Goal: Task Accomplishment & Management: Manage account settings

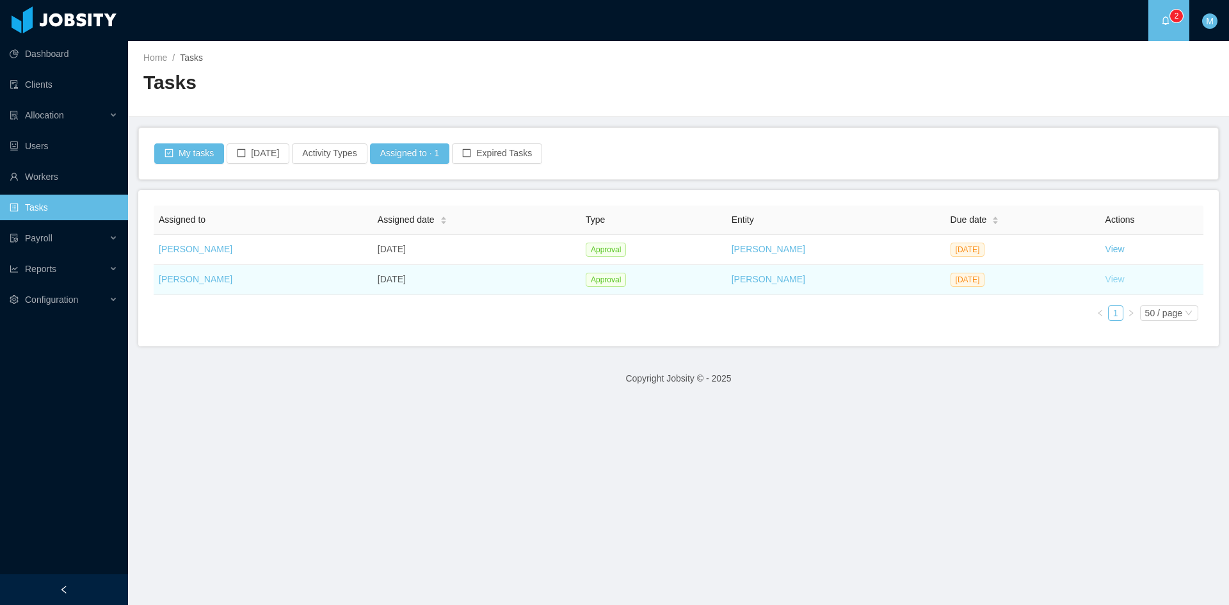
click at [1109, 277] on link "View" at bounding box center [1114, 279] width 19 height 10
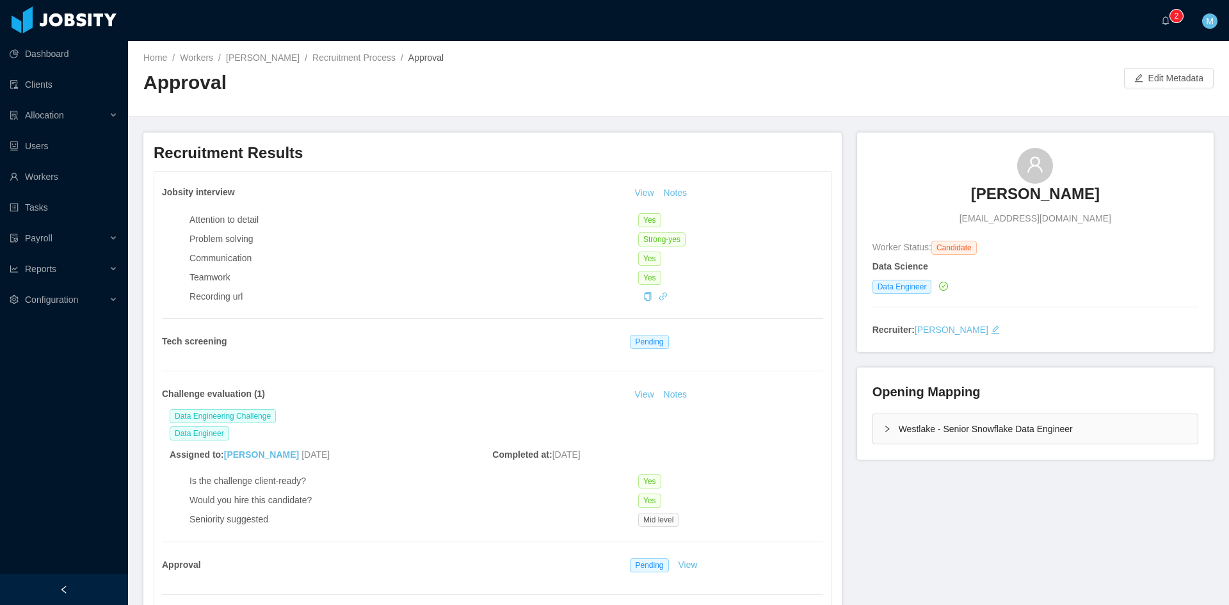
scroll to position [213, 0]
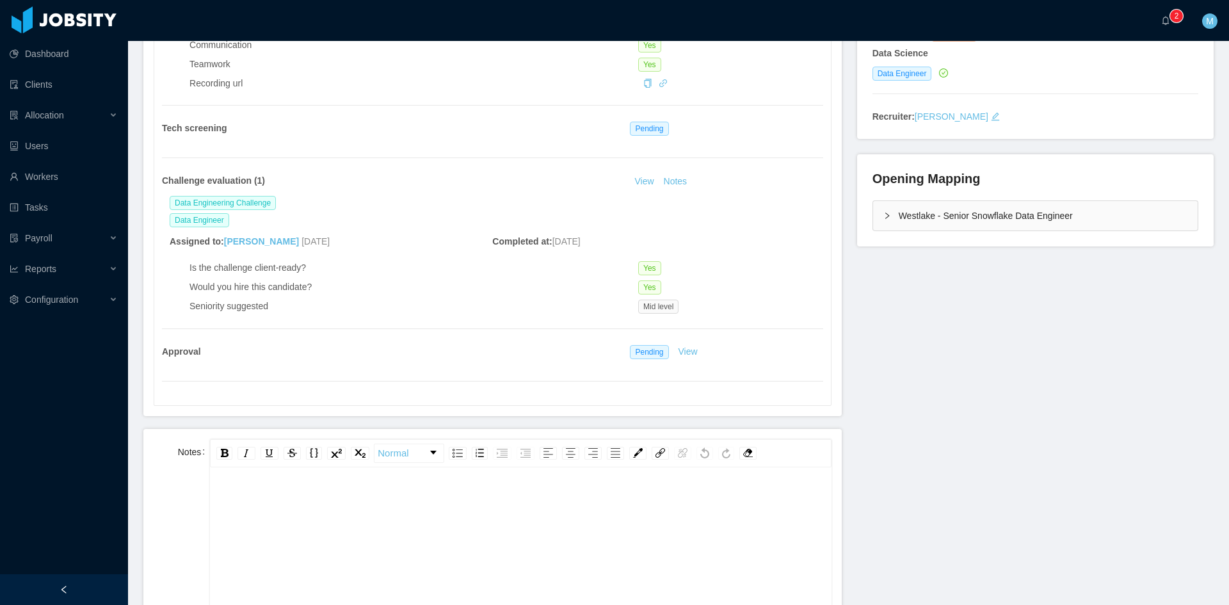
click at [451, 523] on div "rdw-editor" at bounding box center [520, 601] width 601 height 224
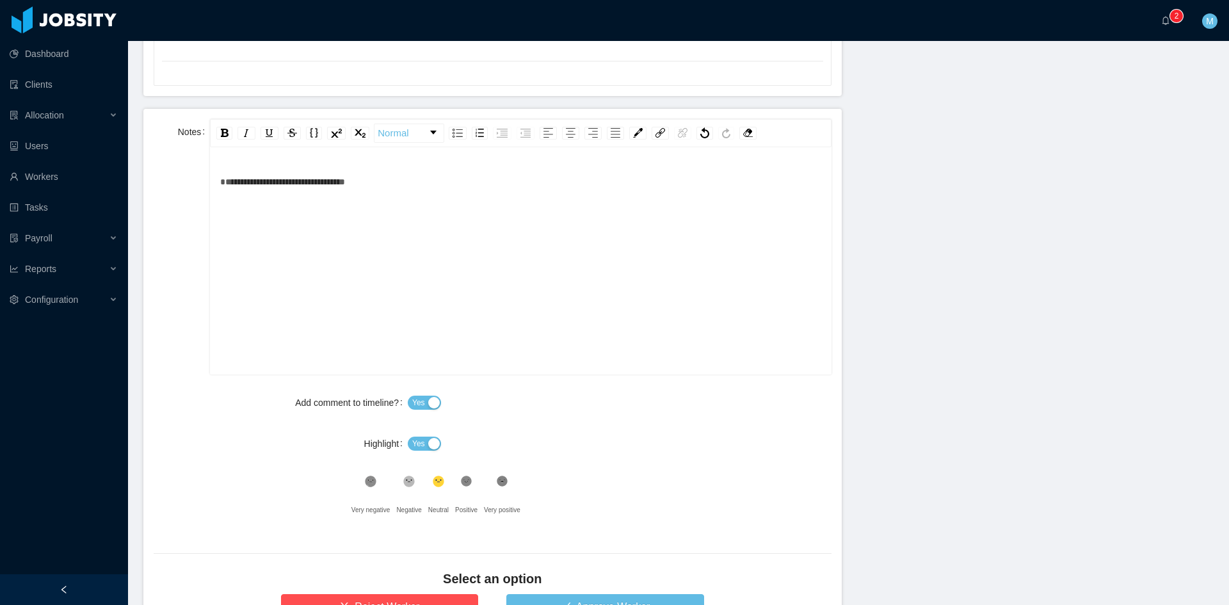
scroll to position [640, 0]
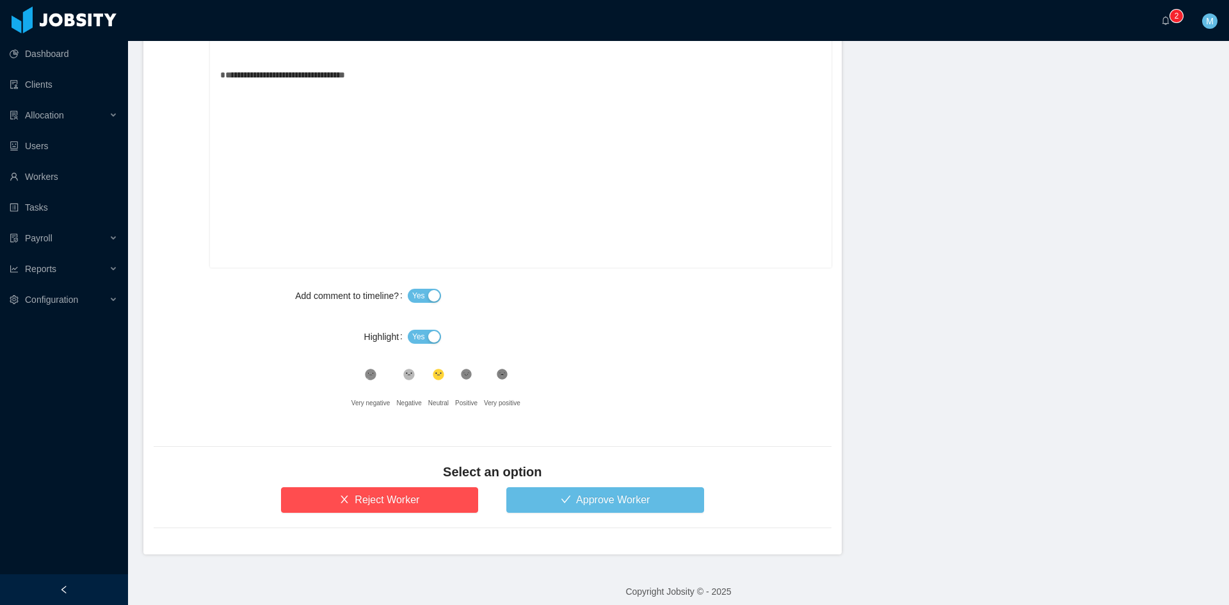
click at [424, 330] on button "Yes" at bounding box center [424, 337] width 33 height 14
click at [550, 486] on div "Select an option" at bounding box center [493, 475] width 678 height 24
click at [522, 497] on button "Approve Worker" at bounding box center [605, 500] width 198 height 26
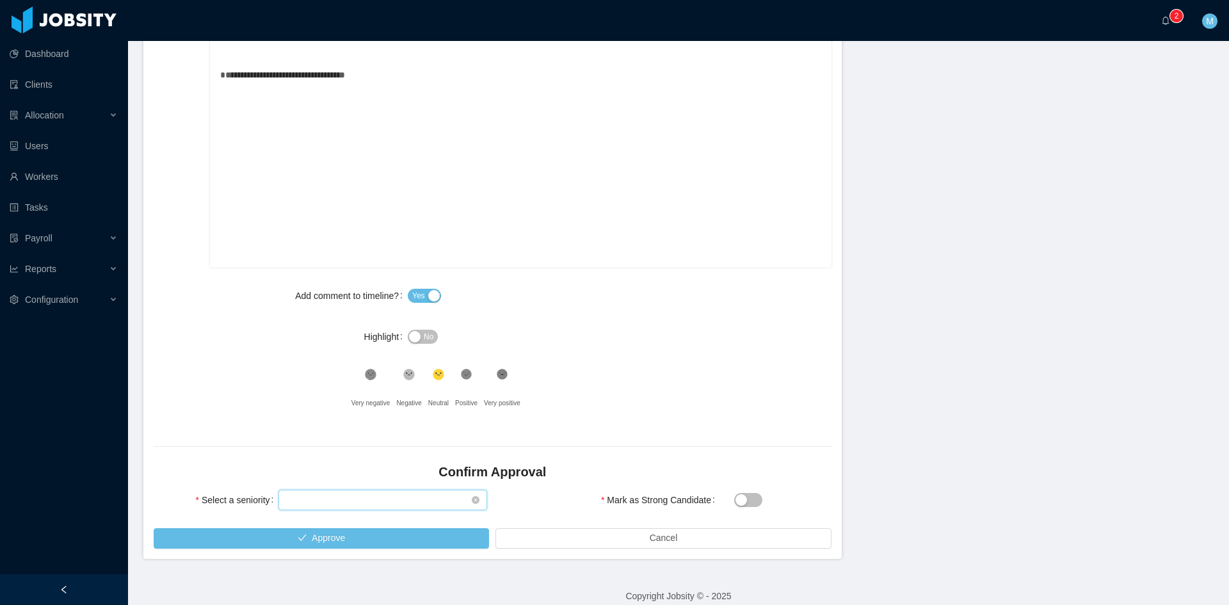
click at [389, 503] on div "Select seniority" at bounding box center [378, 499] width 185 height 19
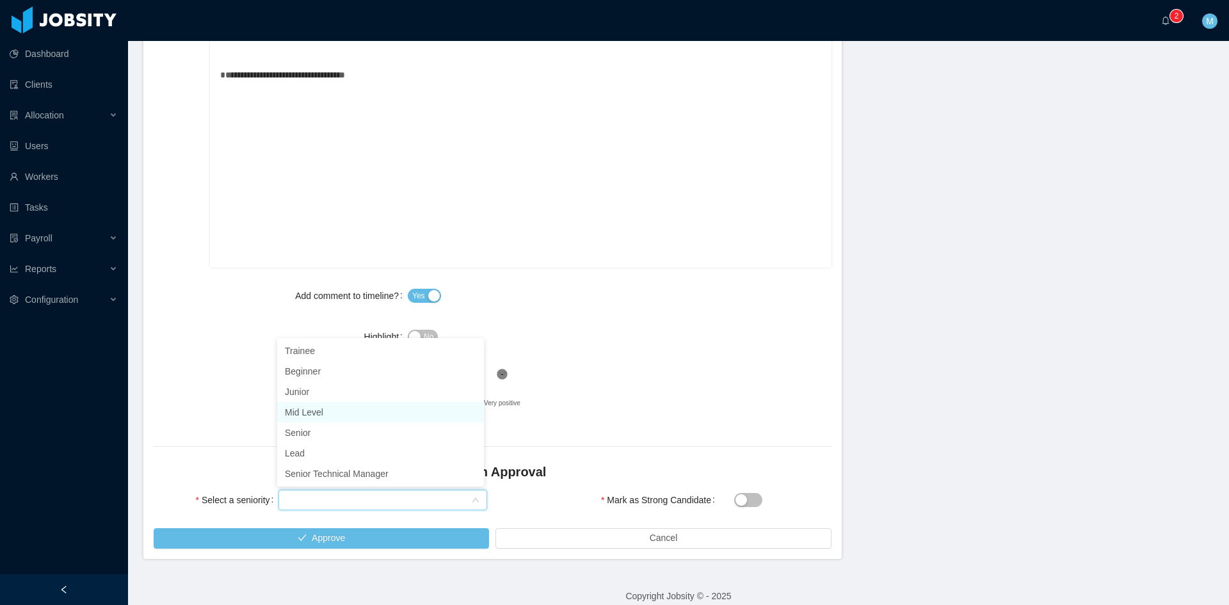
click at [351, 403] on li "Mid Level" at bounding box center [380, 412] width 207 height 20
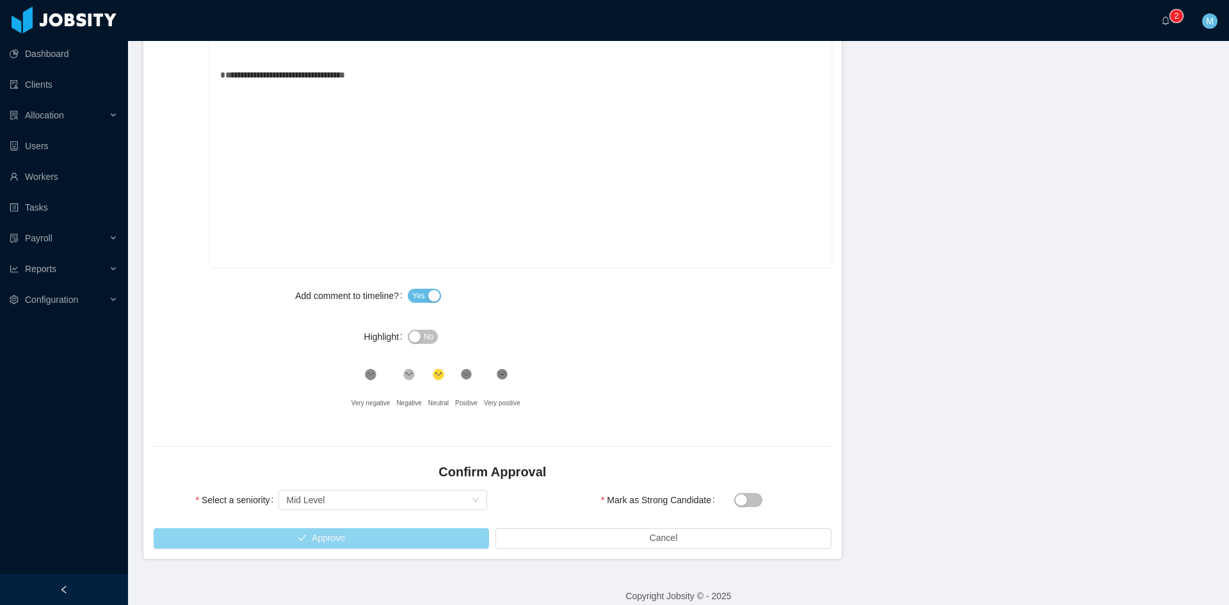
click at [339, 536] on button "Approve" at bounding box center [321, 538] width 335 height 20
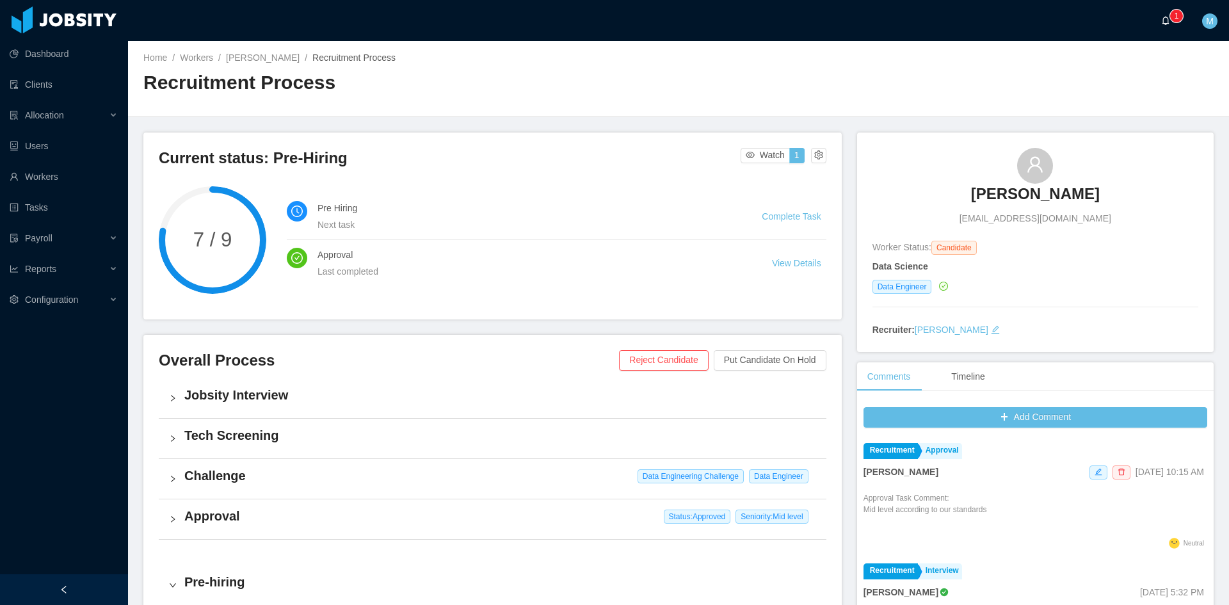
click at [1161, 22] on a=83ded146-cd66-4514-80a8-9a7b1e1b5eb6/Matias%20Marin"] "0 1 2 3 4 5 6 7 8 9 0 1 2 3 4 5 6 7 8 9 0 1 2 3 4 5 6 7 8 9" at bounding box center [1168, 20] width 15 height 41
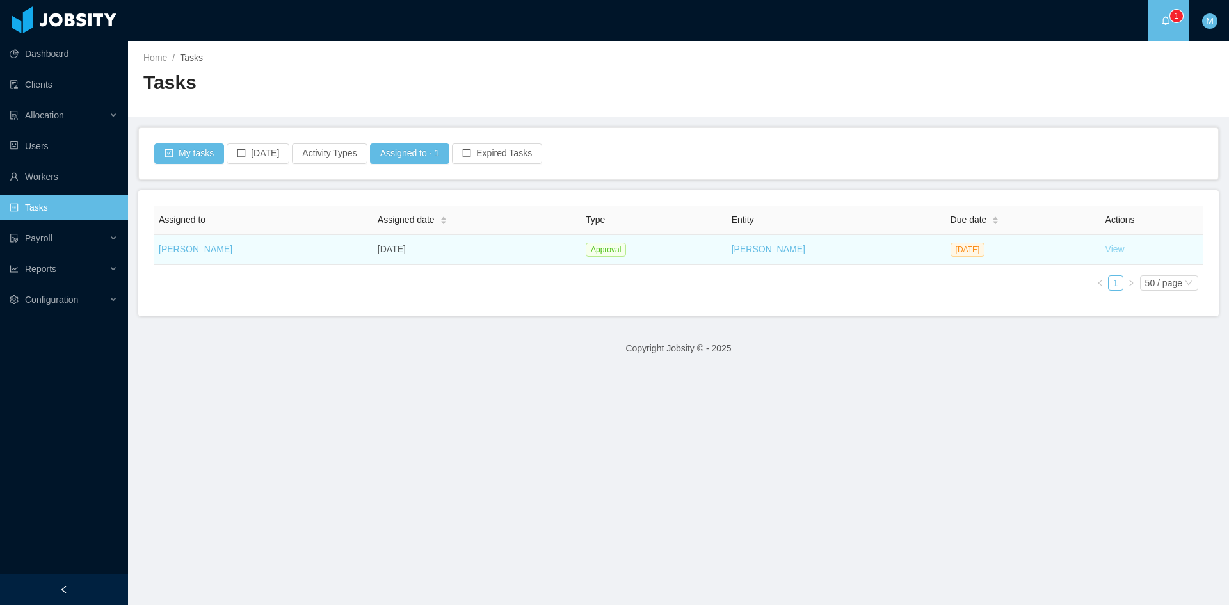
click at [1105, 246] on link "View" at bounding box center [1114, 249] width 19 height 10
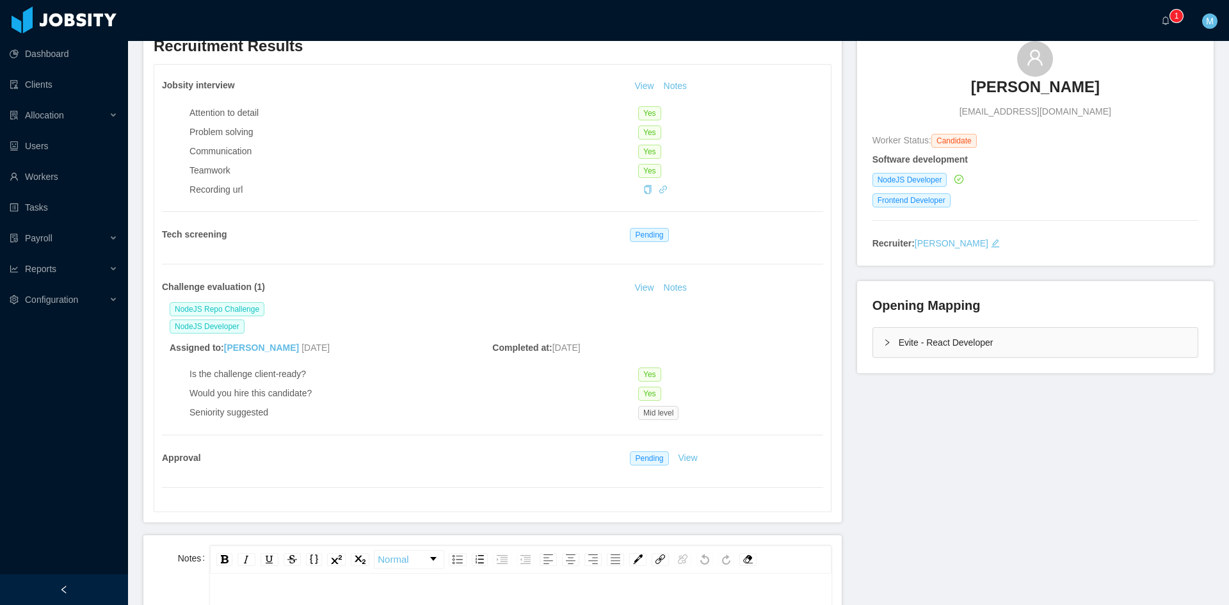
scroll to position [213, 0]
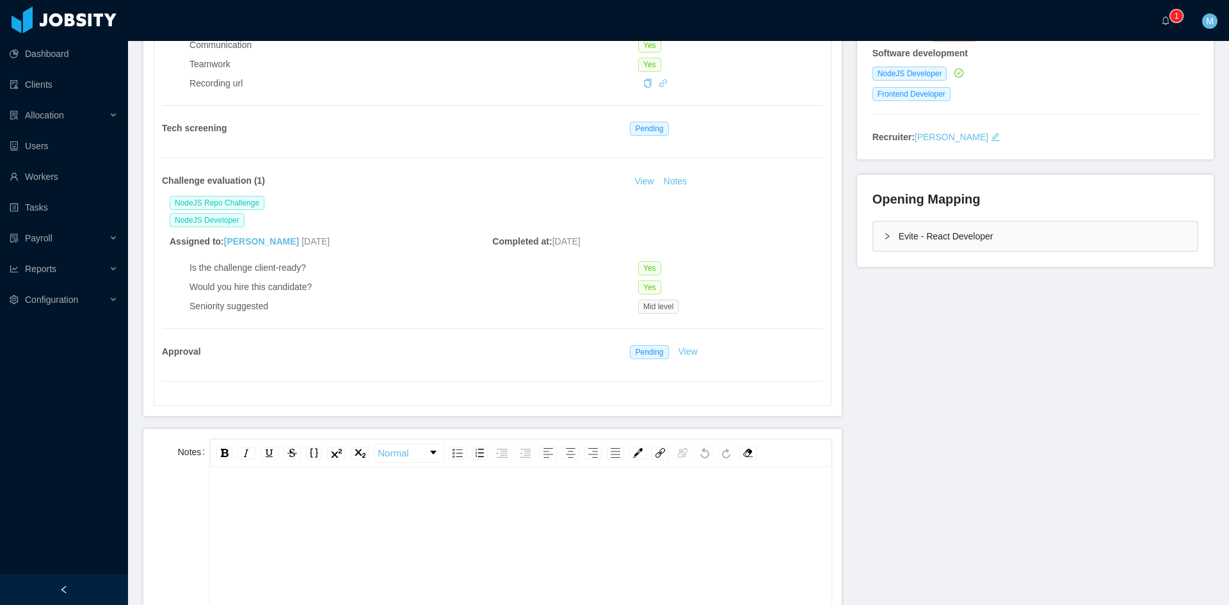
click at [332, 511] on div "rdw-editor" at bounding box center [520, 573] width 601 height 224
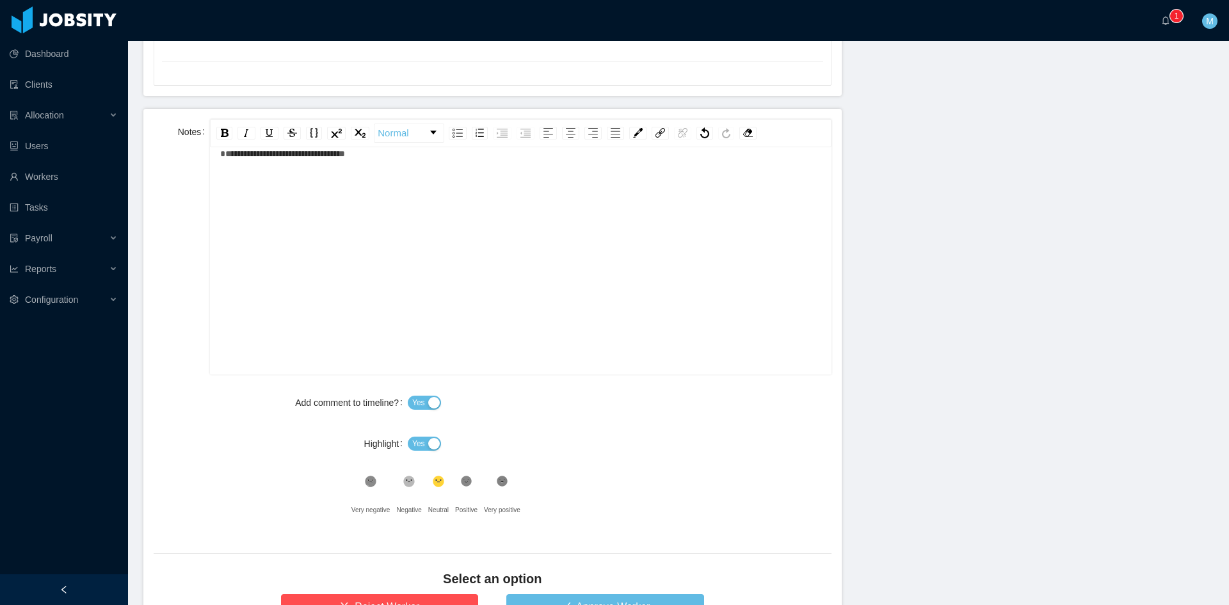
scroll to position [427, 0]
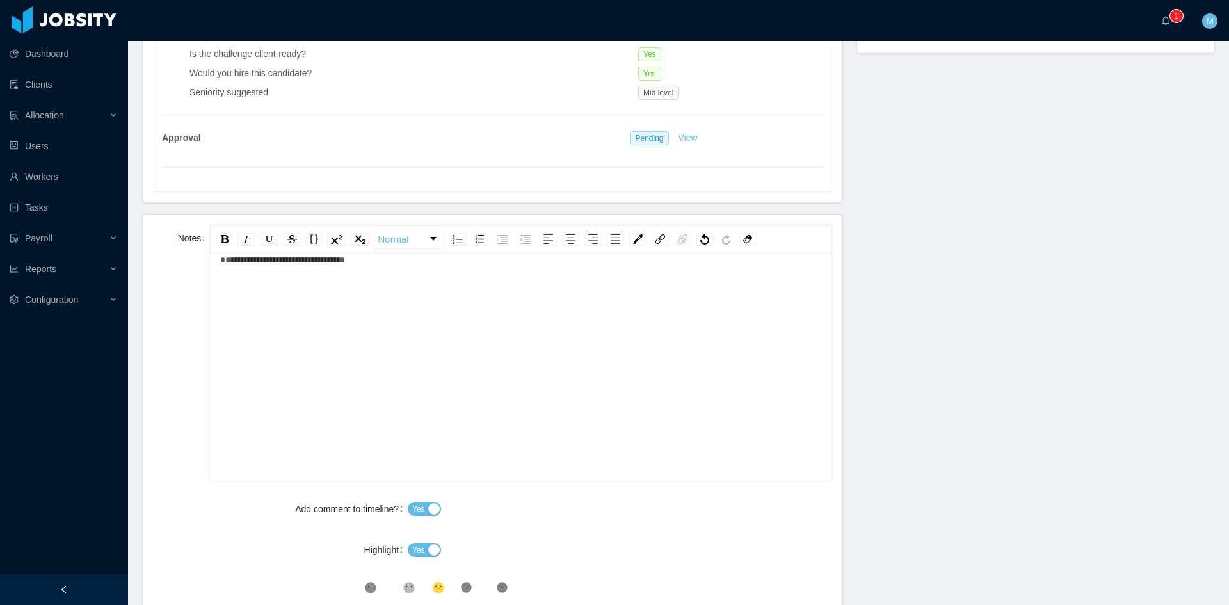
click at [415, 537] on div "Yes" at bounding box center [620, 550] width 424 height 26
click at [415, 557] on div "Yes" at bounding box center [620, 550] width 424 height 26
click at [396, 545] on label "Highlight" at bounding box center [386, 550] width 44 height 10
click at [428, 554] on button "Yes" at bounding box center [424, 550] width 33 height 14
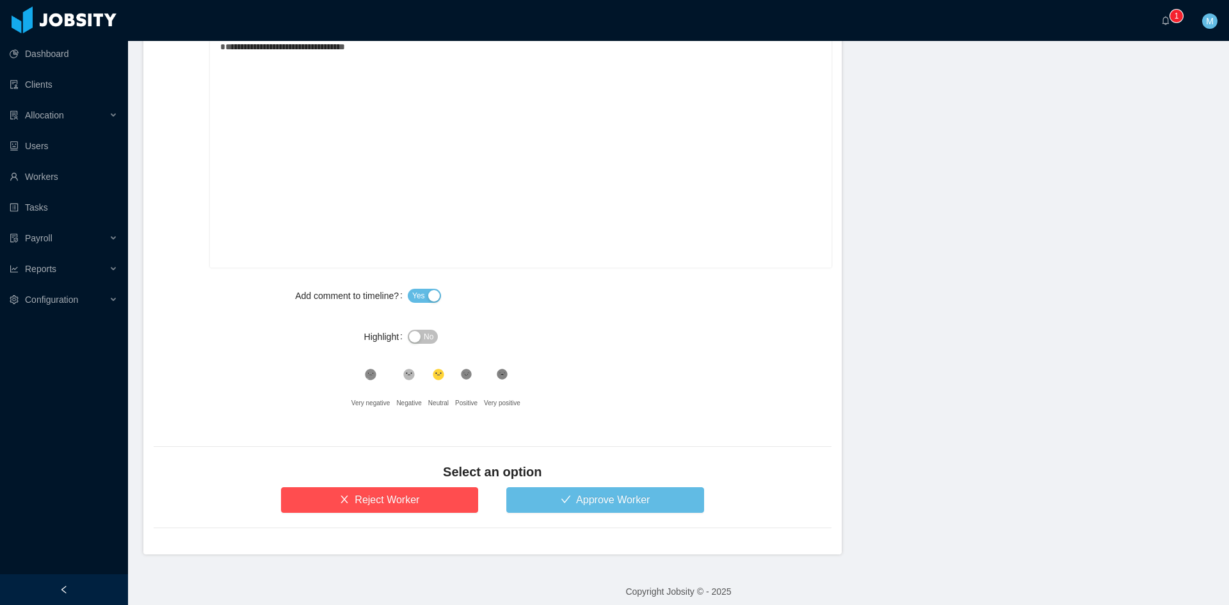
scroll to position [649, 0]
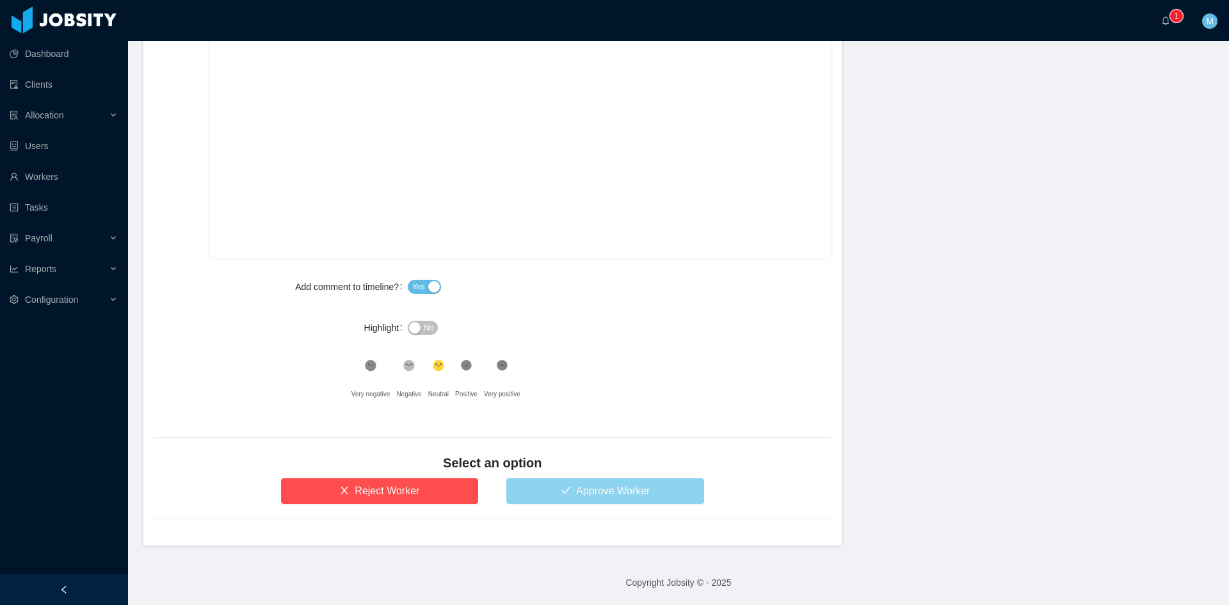
click at [572, 488] on button "Approve Worker" at bounding box center [605, 491] width 198 height 26
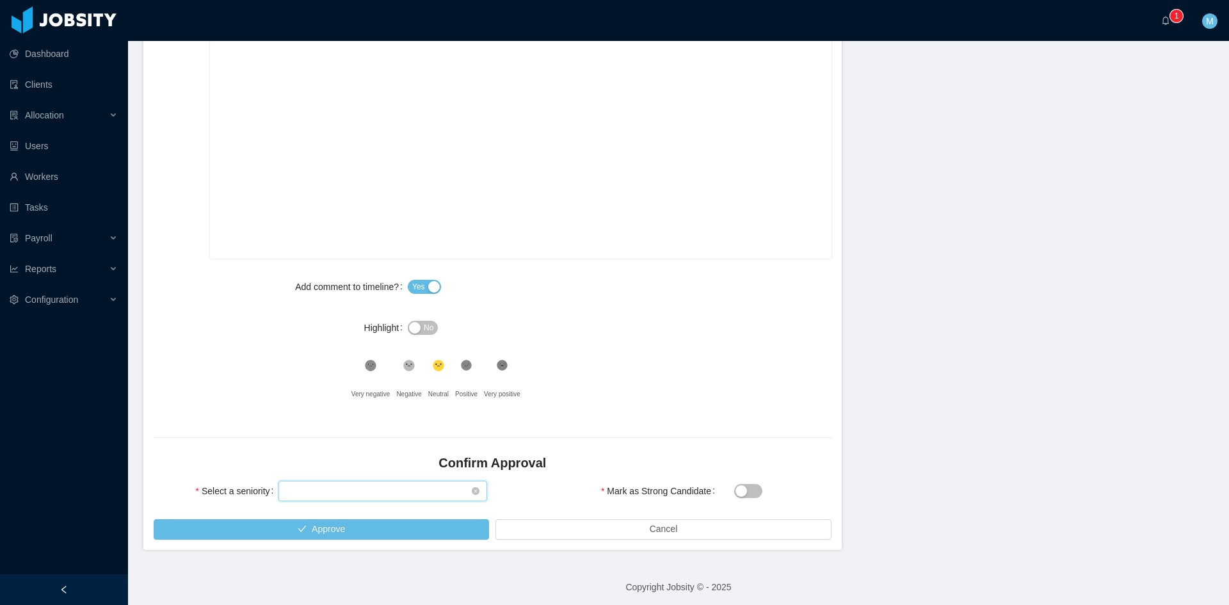
click at [374, 485] on div "Select seniority" at bounding box center [378, 490] width 185 height 19
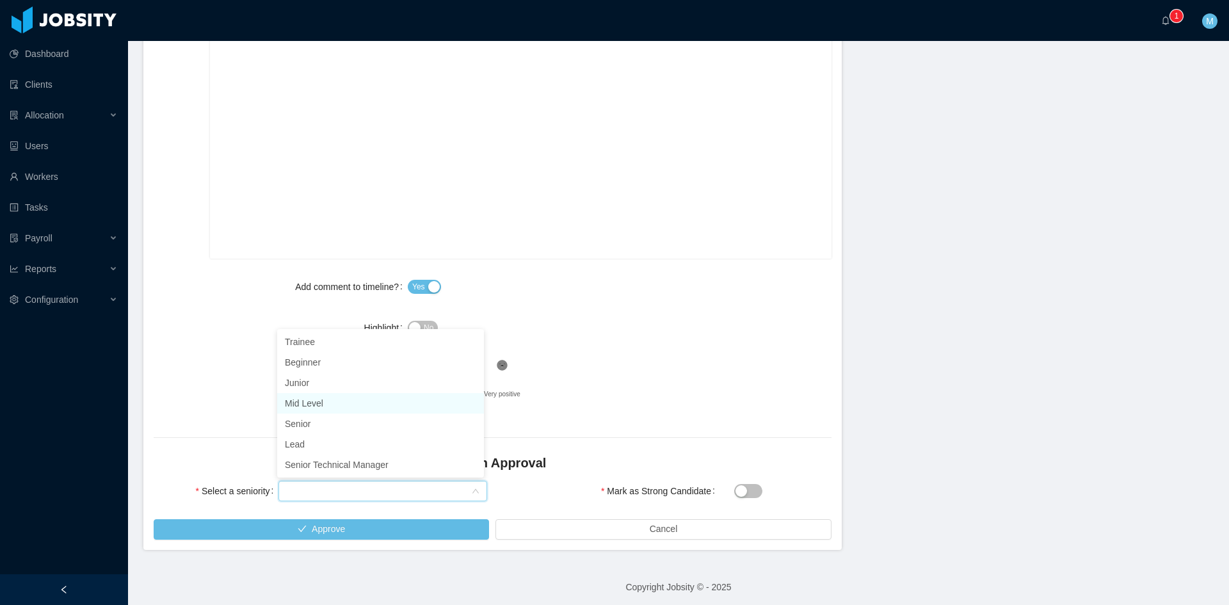
click at [336, 402] on li "Mid Level" at bounding box center [380, 403] width 207 height 20
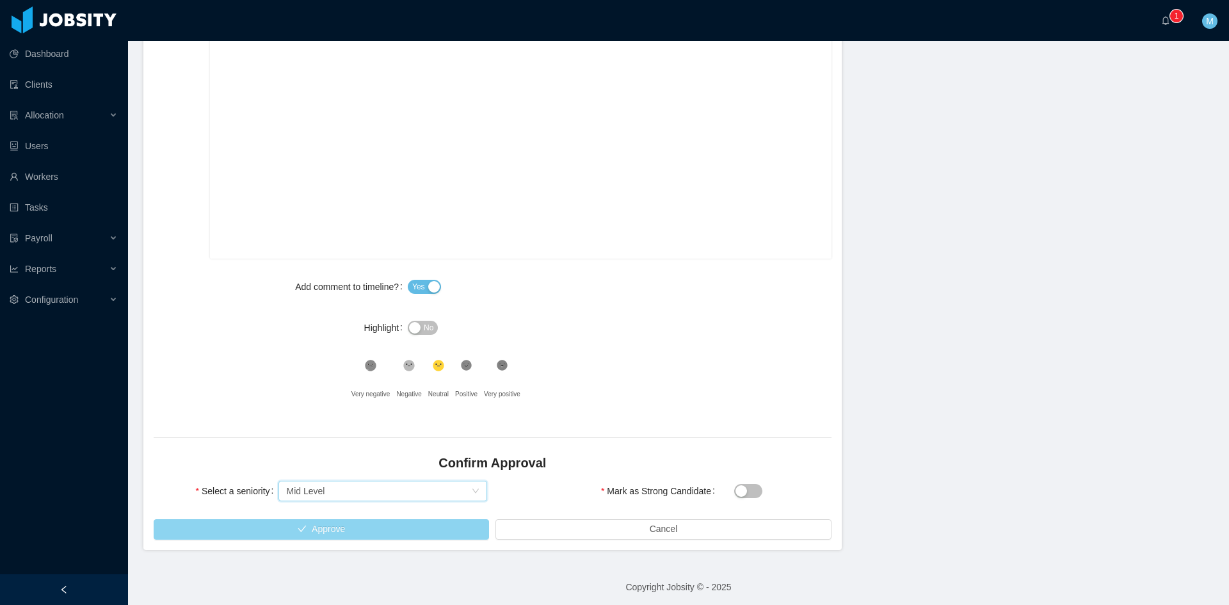
click at [341, 533] on button "Approve" at bounding box center [321, 529] width 335 height 20
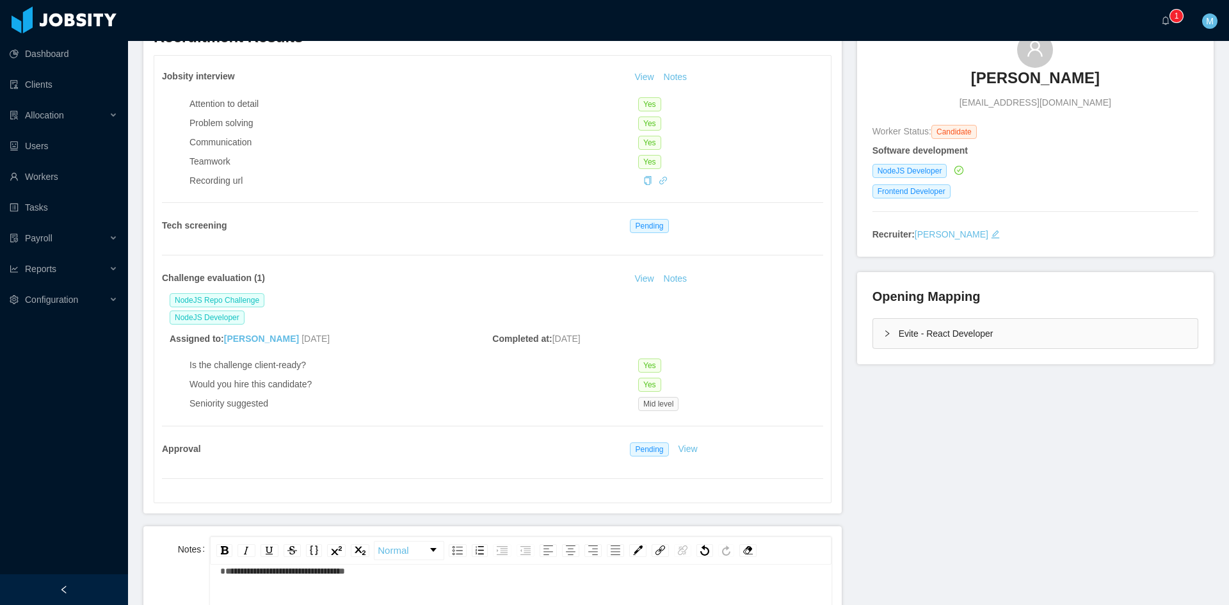
scroll to position [9, 0]
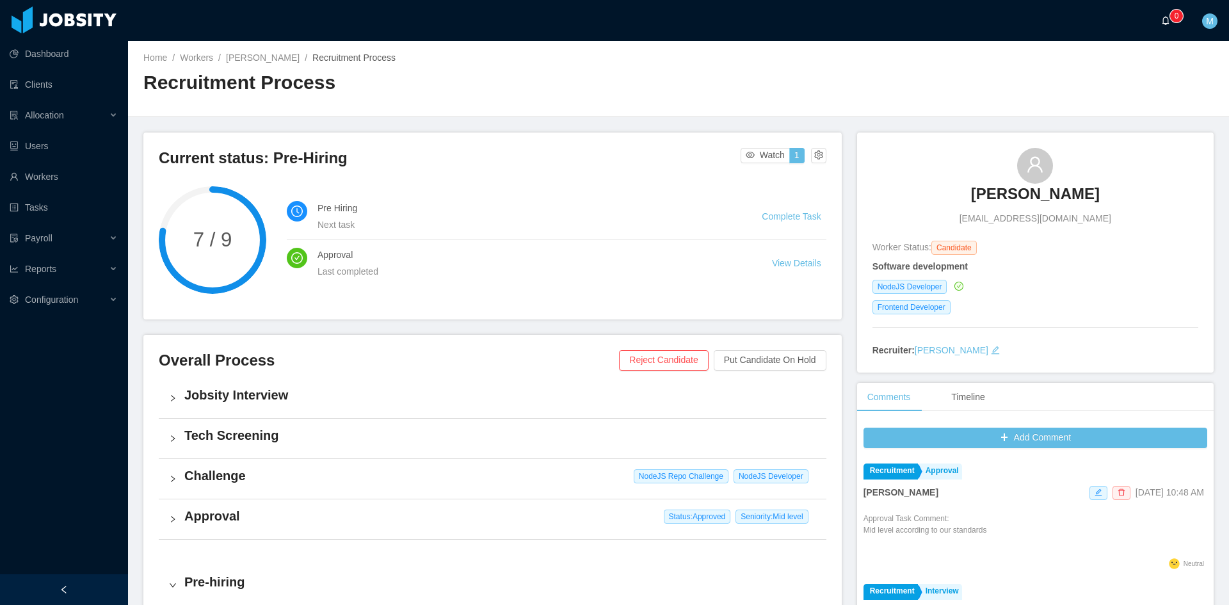
click at [1161, 23] on a=83ded146-cd66-4514-80a8-9a7b1e1b5eb6/Matias%20Marin"] "0" at bounding box center [1168, 20] width 15 height 41
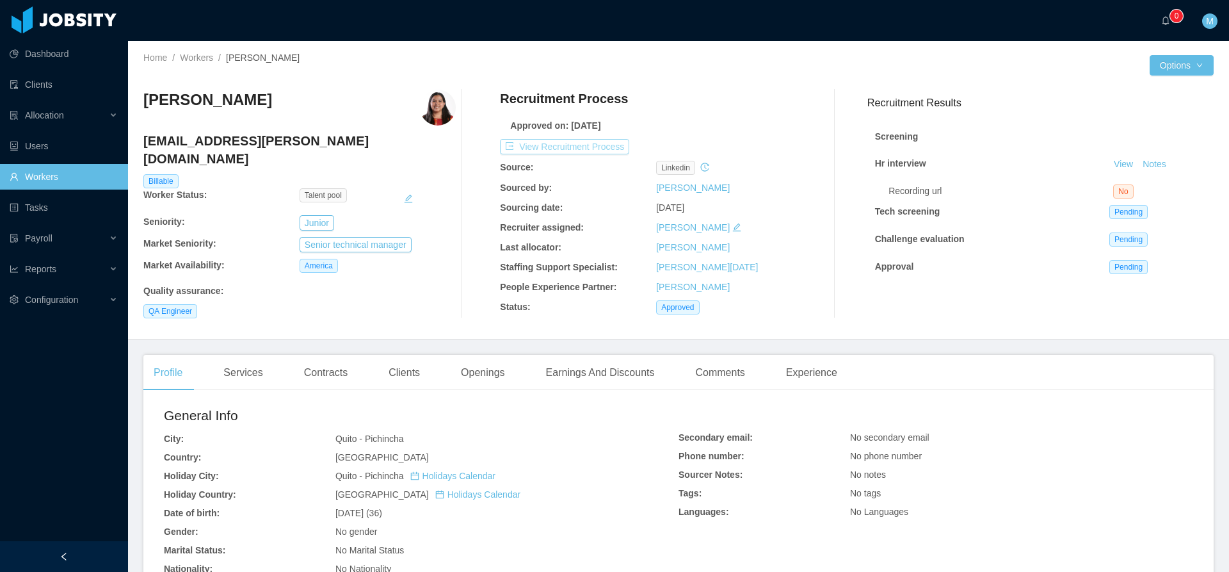
click at [574, 145] on button "View Recruitment Process" at bounding box center [564, 146] width 129 height 15
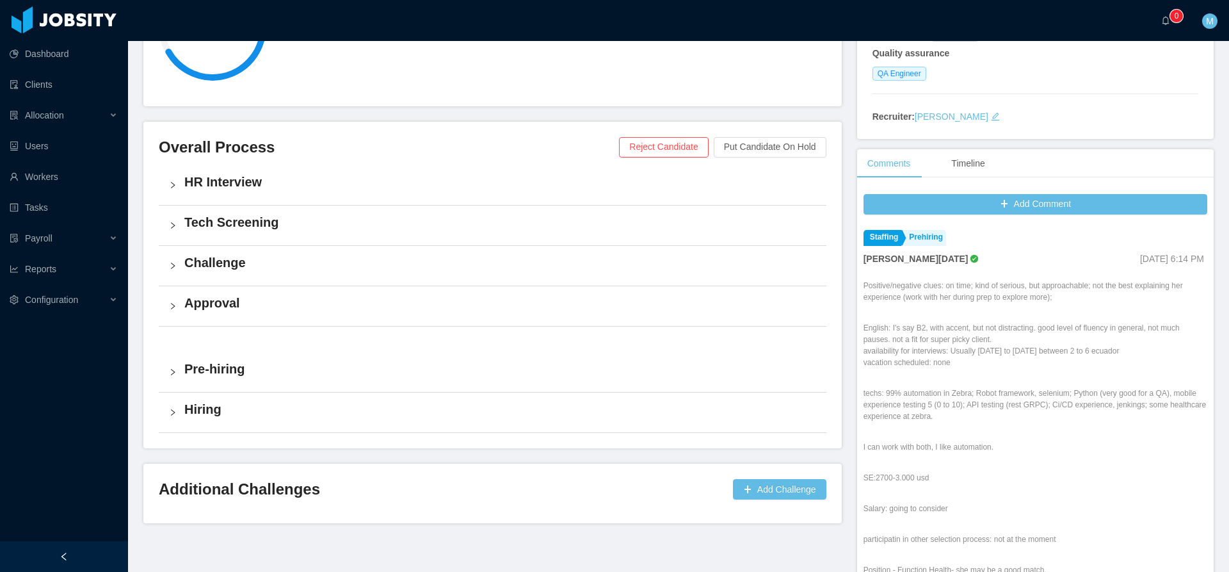
scroll to position [316, 0]
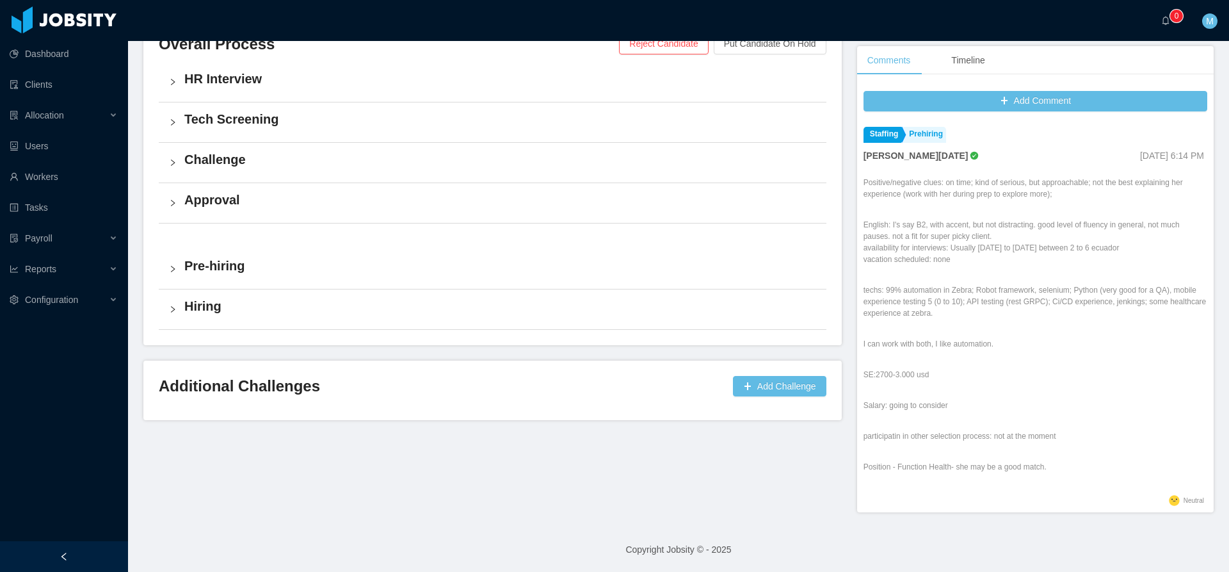
click at [166, 196] on div "Approval" at bounding box center [493, 203] width 668 height 40
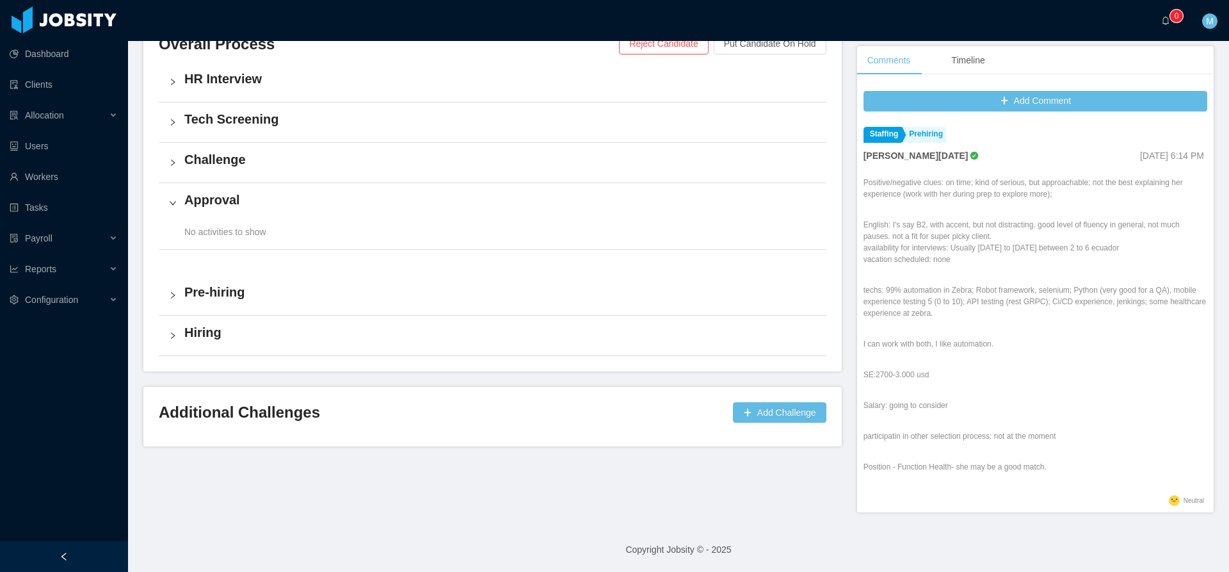
click at [172, 164] on icon "icon: right" at bounding box center [173, 163] width 8 height 8
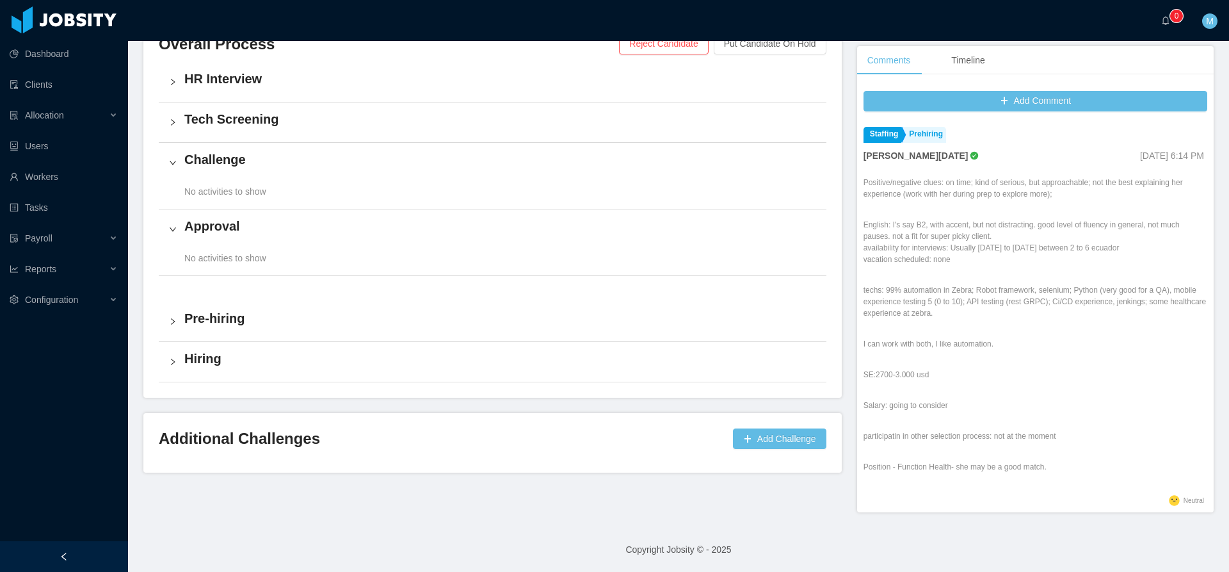
click at [172, 129] on div "Tech Screening" at bounding box center [493, 122] width 668 height 40
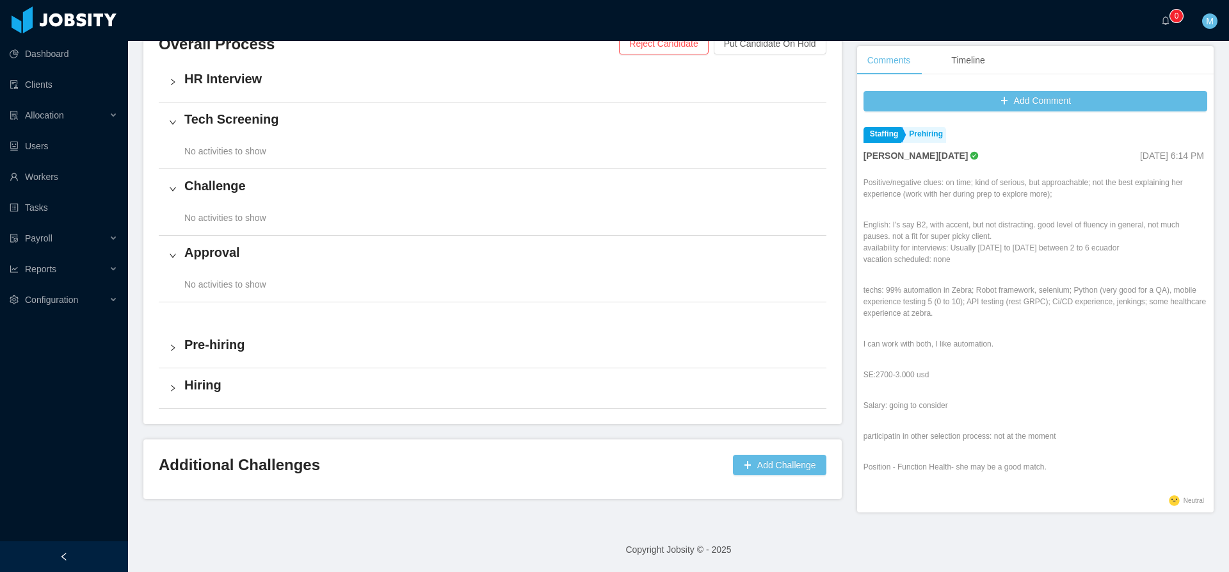
click at [172, 93] on div "HR Interview" at bounding box center [493, 82] width 668 height 40
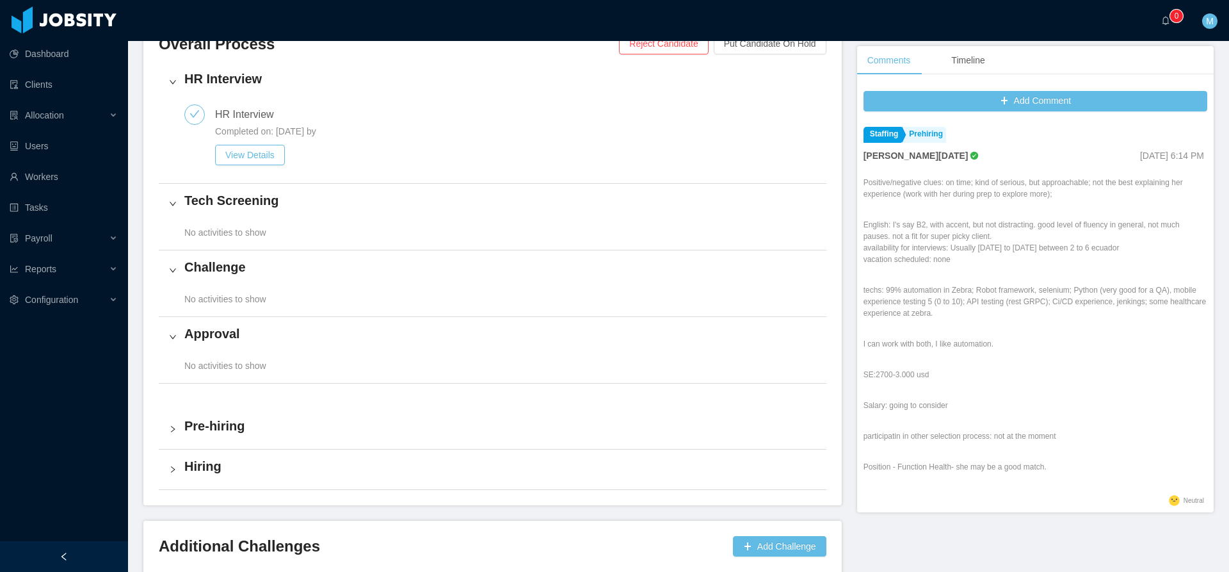
click at [172, 207] on icon "icon: right" at bounding box center [173, 204] width 8 height 8
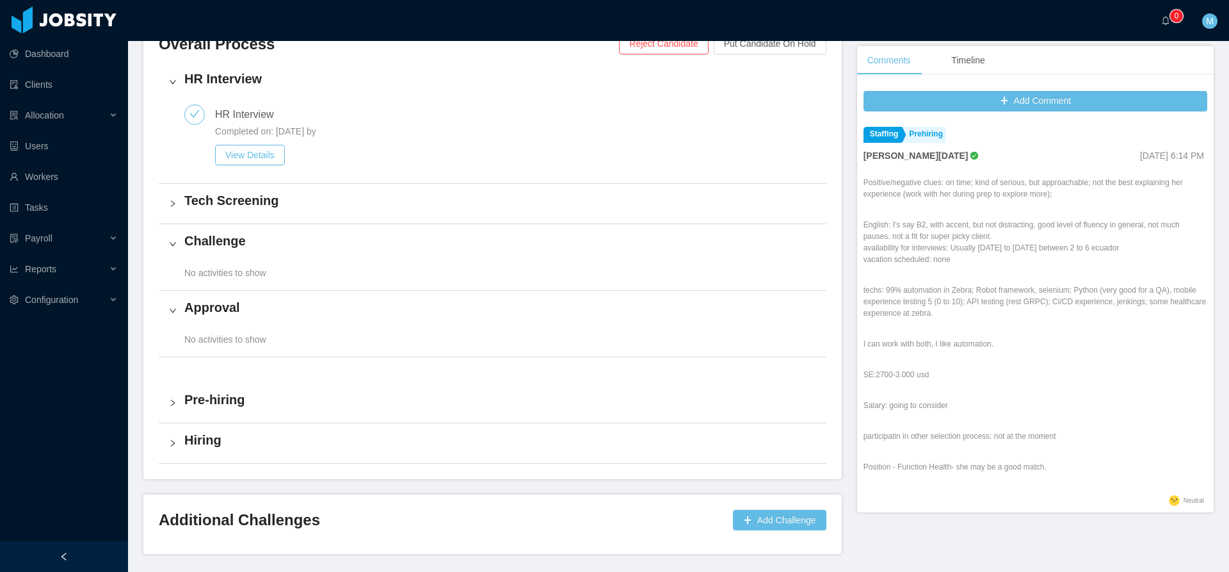
click at [181, 227] on div "Challenge" at bounding box center [493, 244] width 668 height 40
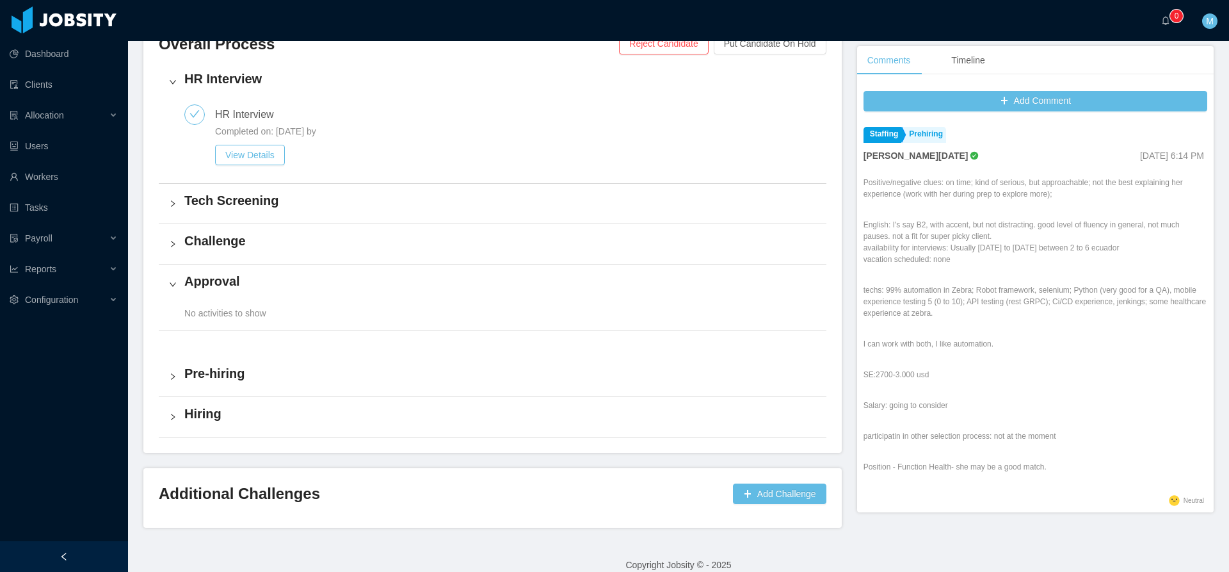
click at [180, 278] on div "Approval" at bounding box center [493, 284] width 668 height 40
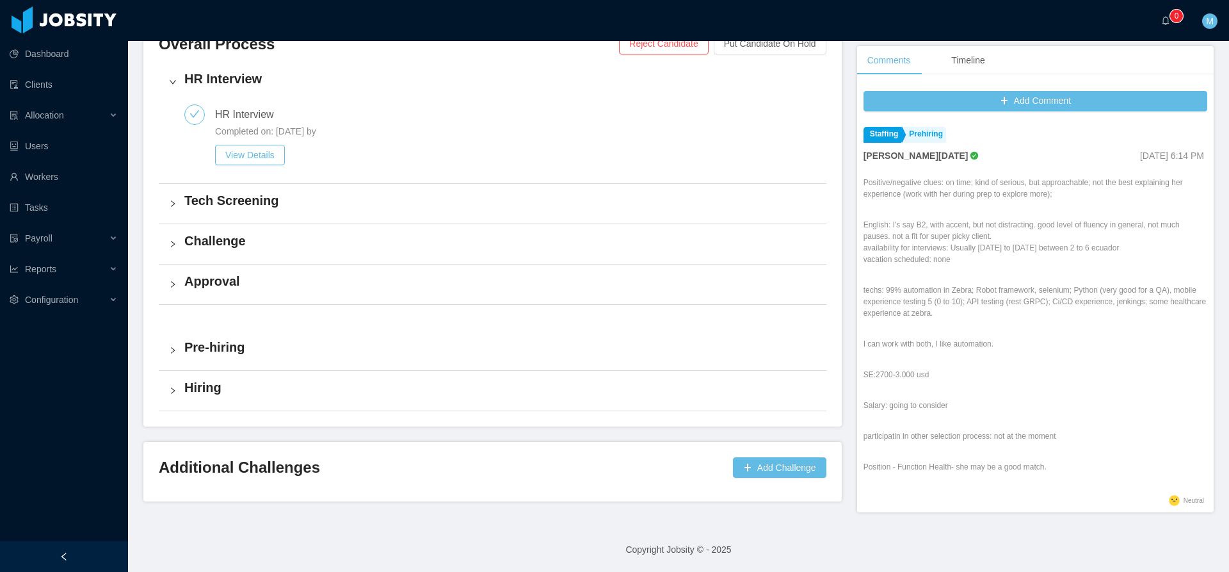
scroll to position [209, 0]
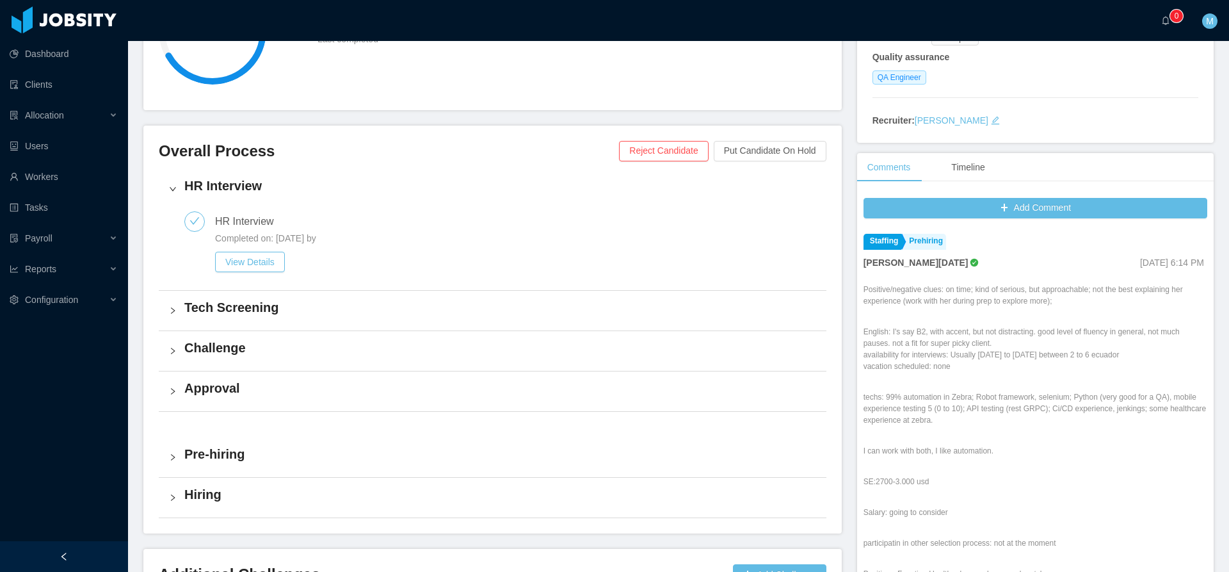
click at [171, 191] on icon "icon: right" at bounding box center [173, 189] width 8 height 8
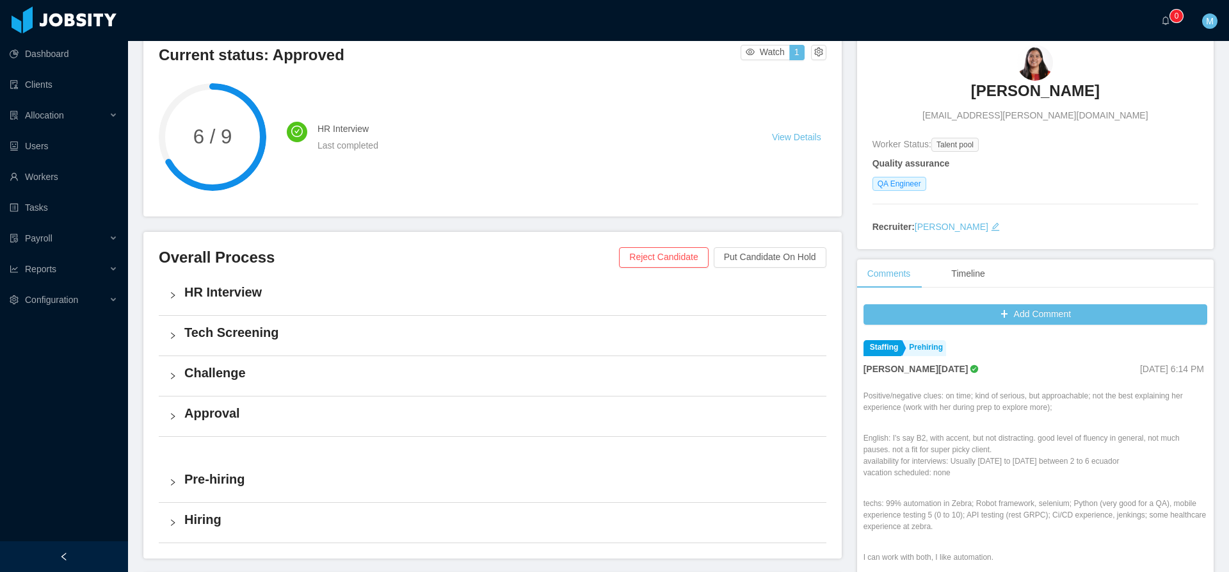
scroll to position [0, 0]
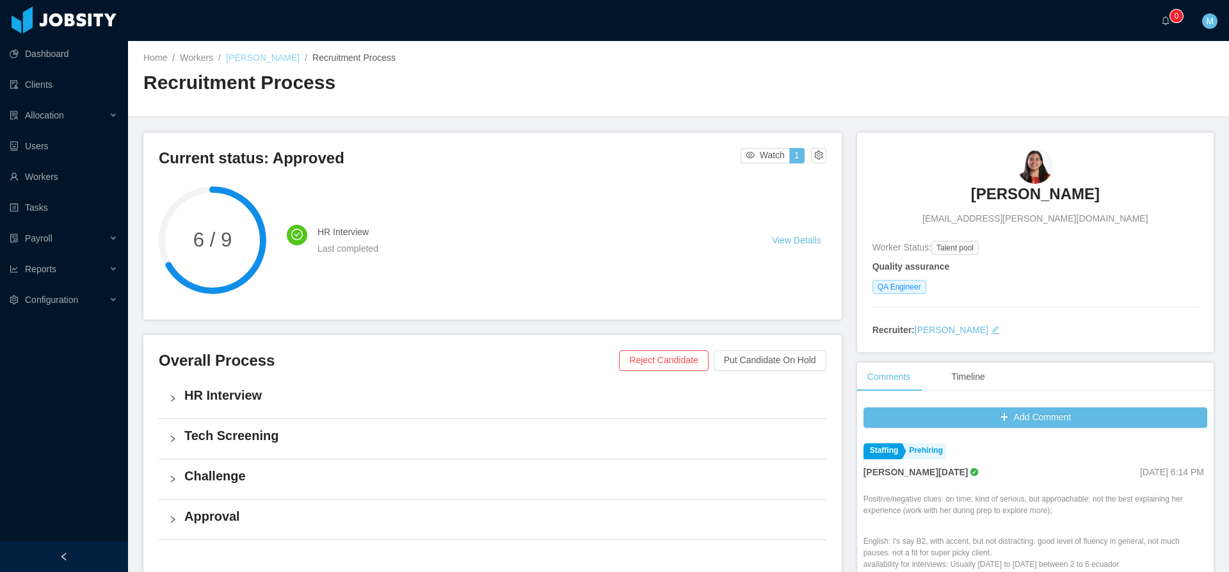
click at [252, 53] on link "[PERSON_NAME]" at bounding box center [263, 57] width 74 height 10
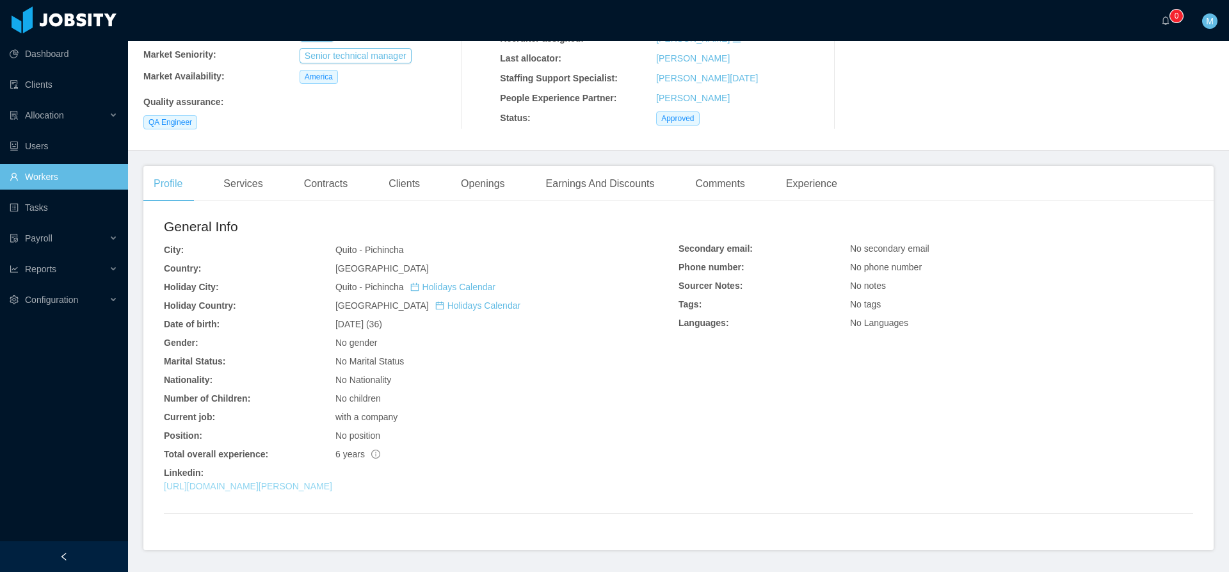
scroll to position [223, 0]
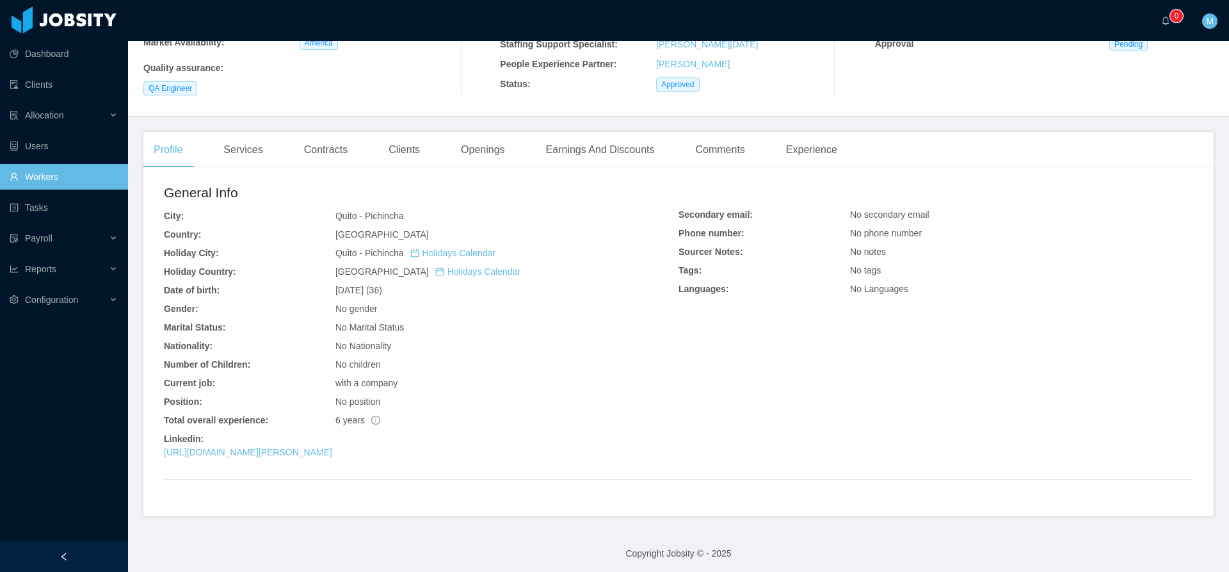
drag, startPoint x: 516, startPoint y: 263, endPoint x: 415, endPoint y: 122, distance: 173.0
click at [517, 263] on div "General Info City: [GEOGRAPHIC_DATA] - [GEOGRAPHIC_DATA] Country: [GEOGRAPHIC_D…" at bounding box center [421, 323] width 515 height 282
